Goal: Task Accomplishment & Management: Manage account settings

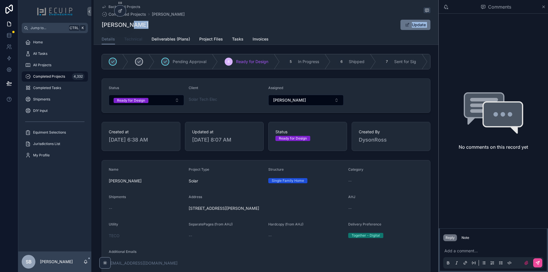
scroll to position [114, 0]
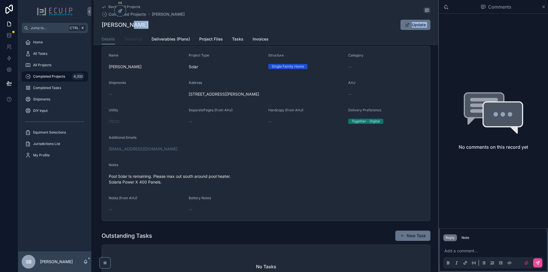
click at [134, 42] on link "Technical" at bounding box center [133, 39] width 18 height 11
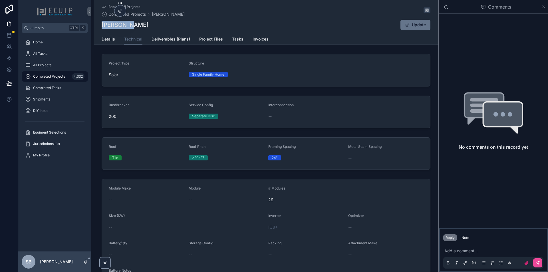
drag, startPoint x: 101, startPoint y: 25, endPoint x: 152, endPoint y: 25, distance: 50.2
click at [152, 25] on div "[PERSON_NAME] Update" at bounding box center [266, 24] width 329 height 11
copy h1 "[PERSON_NAME]"
click at [149, 27] on div "[PERSON_NAME] Update" at bounding box center [266, 24] width 329 height 11
drag, startPoint x: 140, startPoint y: 26, endPoint x: 101, endPoint y: 29, distance: 38.9
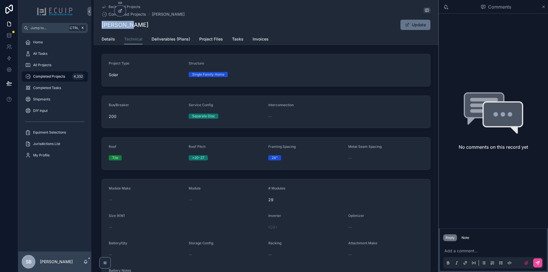
click at [102, 29] on div "[PERSON_NAME] Update" at bounding box center [266, 24] width 329 height 11
copy h1 "[PERSON_NAME]"
click at [138, 25] on div "[PERSON_NAME] Update" at bounding box center [266, 24] width 329 height 11
drag, startPoint x: 135, startPoint y: 25, endPoint x: 101, endPoint y: 27, distance: 33.7
click at [102, 27] on div "[PERSON_NAME] Update" at bounding box center [266, 24] width 329 height 11
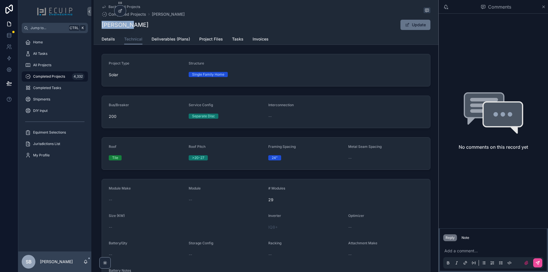
copy h1 "[PERSON_NAME]"
click at [137, 30] on div "Back to All Projects Completed Projects [PERSON_NAME] [PERSON_NAME] Update" at bounding box center [266, 17] width 329 height 34
drag, startPoint x: 136, startPoint y: 26, endPoint x: 101, endPoint y: 27, distance: 35.7
click at [102, 27] on div "[PERSON_NAME] Update" at bounding box center [266, 24] width 329 height 11
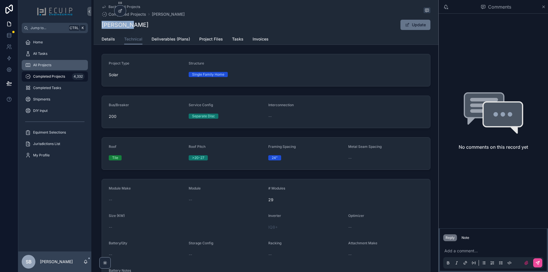
click at [48, 65] on span "All Projects" at bounding box center [42, 65] width 18 height 5
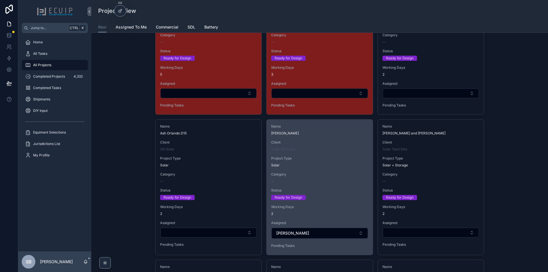
scroll to position [1028, 0]
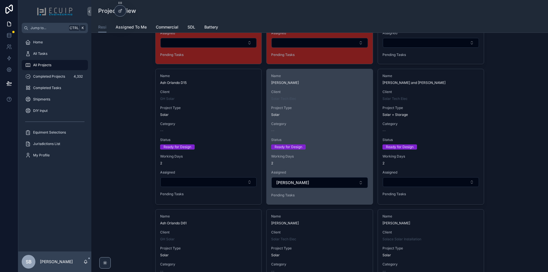
click at [339, 134] on div "Name [PERSON_NAME] Page Client Solar Tech Elec Project Type Solar Category -- S…" at bounding box center [320, 136] width 106 height 135
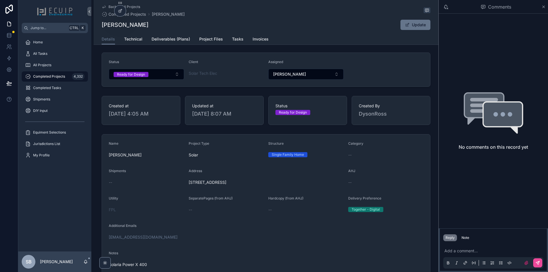
scroll to position [57, 0]
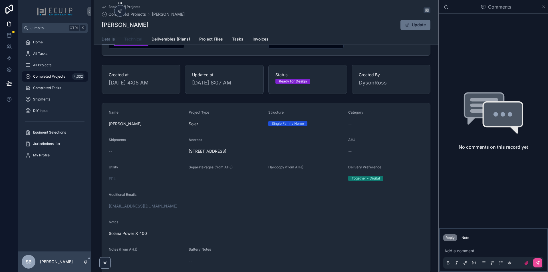
click at [137, 40] on span "Technical" at bounding box center [133, 39] width 18 height 6
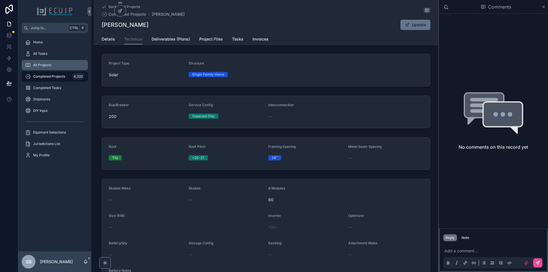
click at [48, 66] on span "All Projects" at bounding box center [42, 65] width 18 height 5
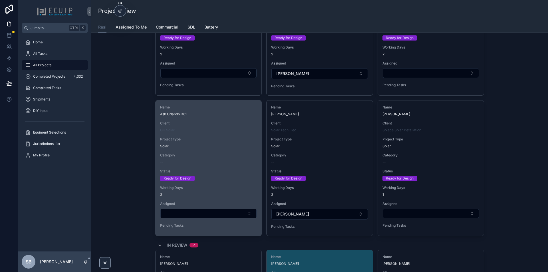
scroll to position [1142, 0]
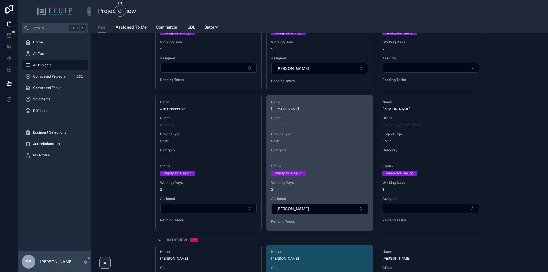
click at [321, 135] on span "Project Type" at bounding box center [319, 134] width 97 height 5
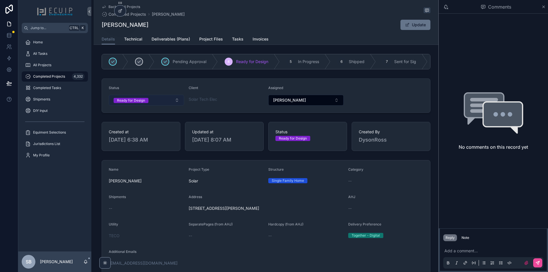
click at [159, 103] on button "Ready for Design" at bounding box center [146, 100] width 75 height 11
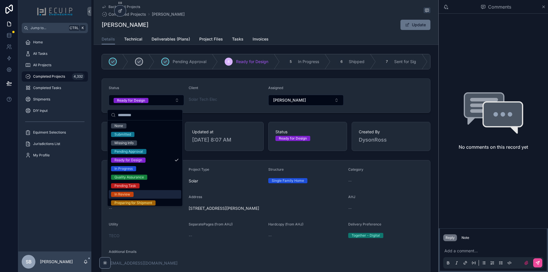
click at [136, 195] on div "In Review" at bounding box center [145, 194] width 73 height 9
